Goal: Task Accomplishment & Management: Manage account settings

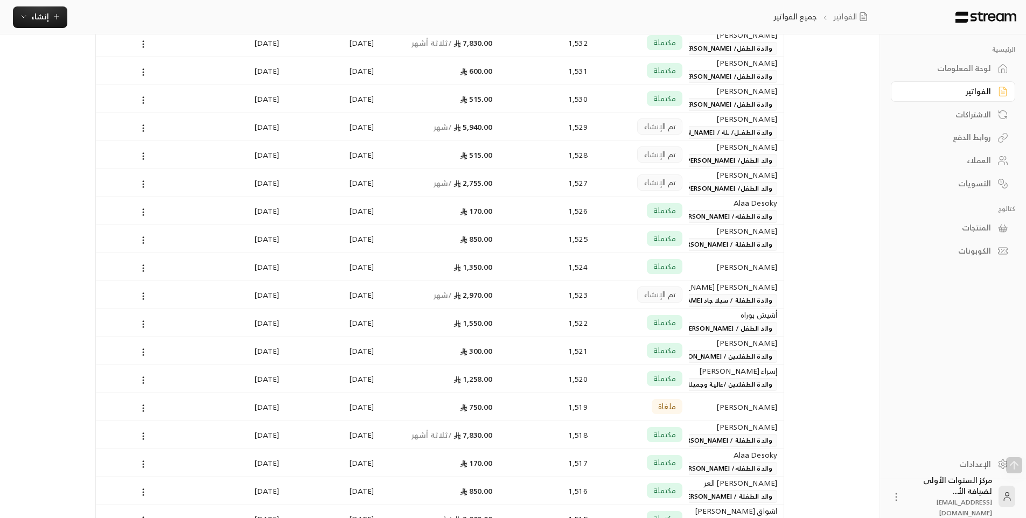
scroll to position [646, 0]
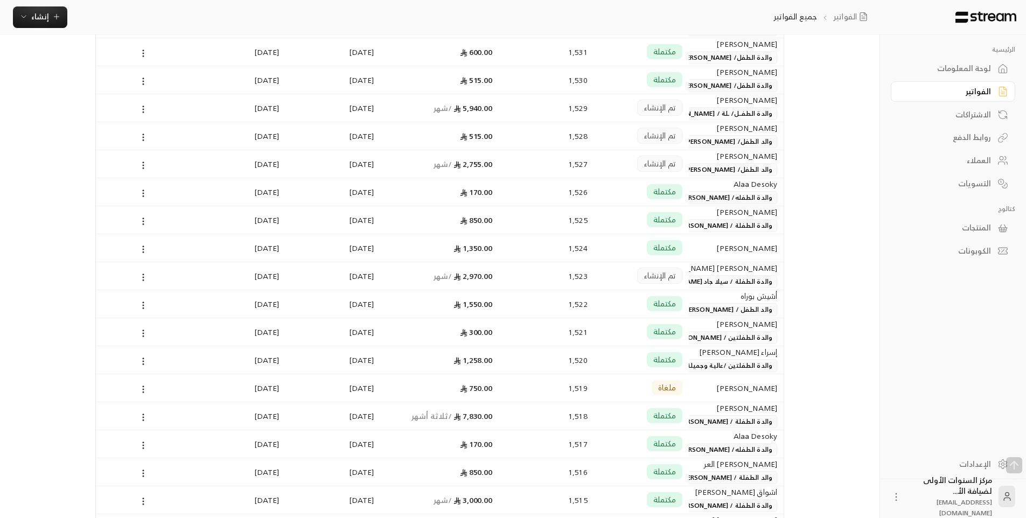
click at [731, 266] on div "[PERSON_NAME] [PERSON_NAME]" at bounding box center [736, 268] width 82 height 12
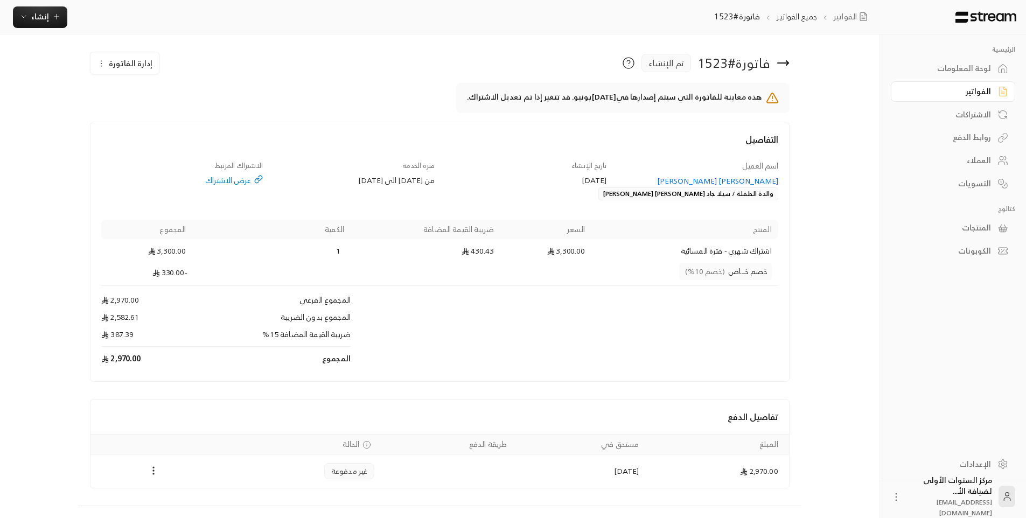
click at [787, 63] on icon at bounding box center [783, 63] width 11 height 0
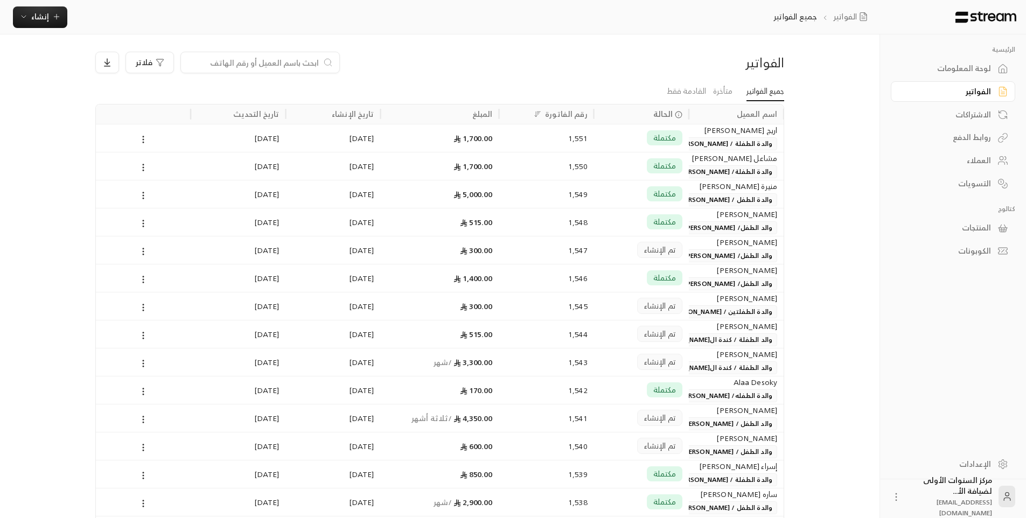
click at [301, 65] on input at bounding box center [252, 63] width 131 height 12
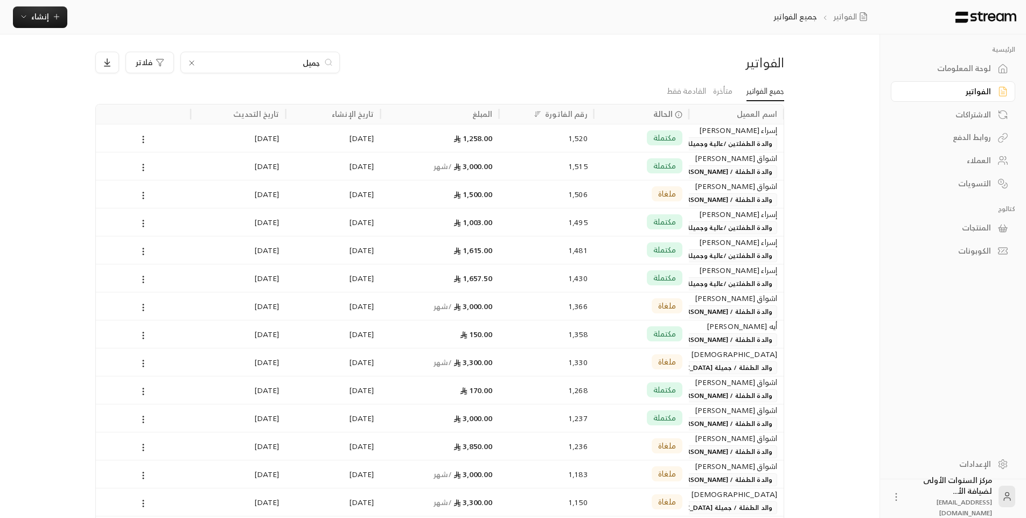
type input "جميلة"
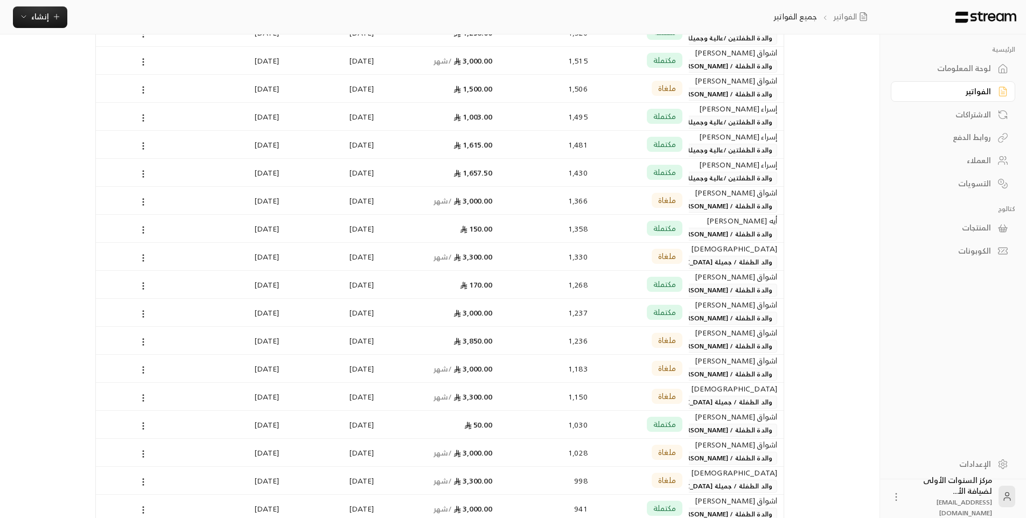
scroll to position [108, 0]
click at [723, 330] on div "اشواق [PERSON_NAME]" at bounding box center [736, 331] width 82 height 12
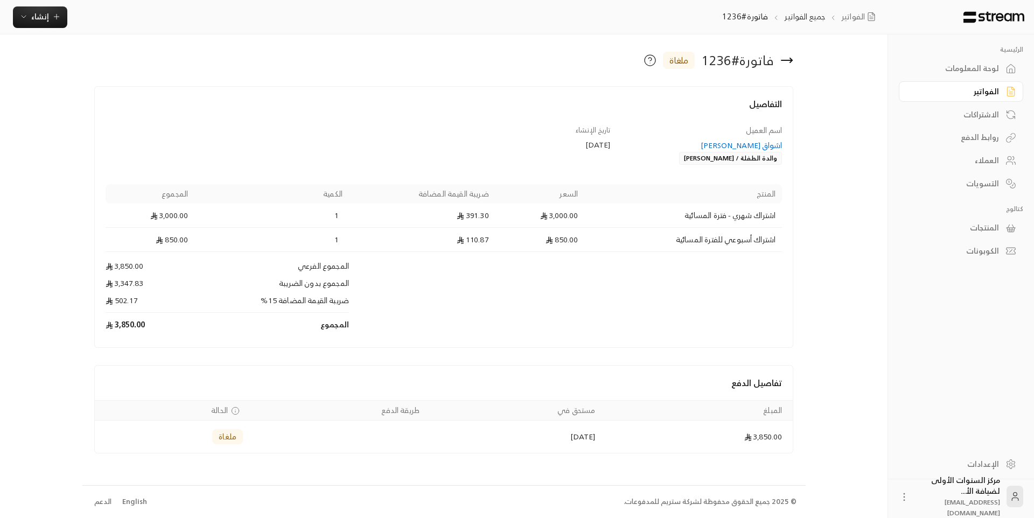
click at [789, 58] on icon at bounding box center [786, 60] width 13 height 13
